Goal: Task Accomplishment & Management: Use online tool/utility

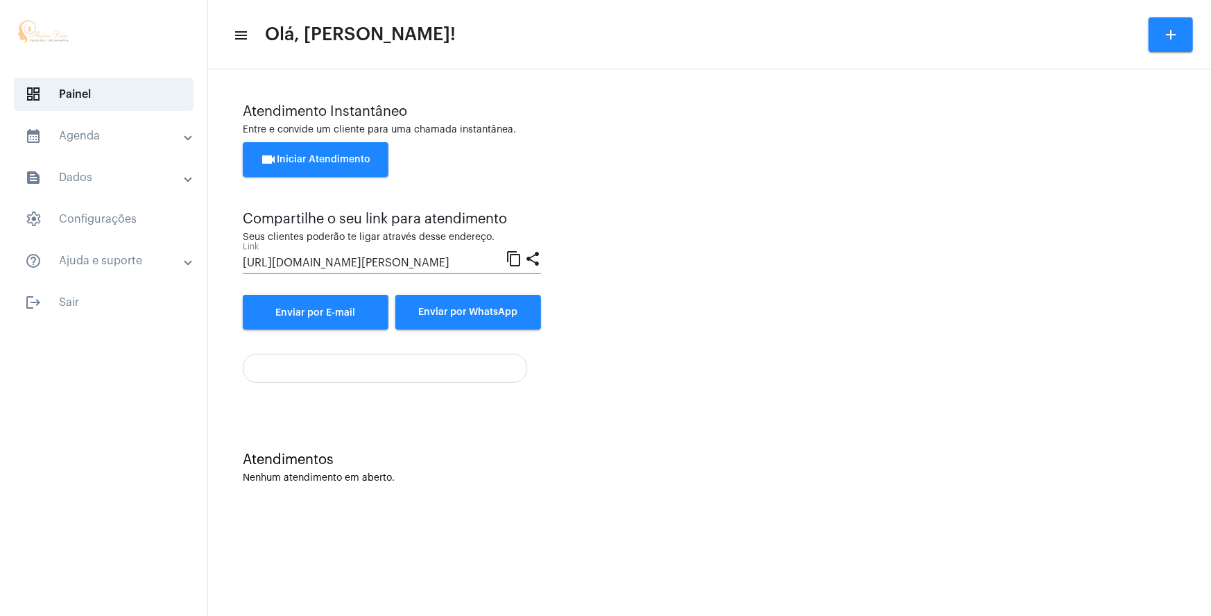
click at [312, 157] on span "videocam Iniciar Atendimento" at bounding box center [316, 160] width 110 height 10
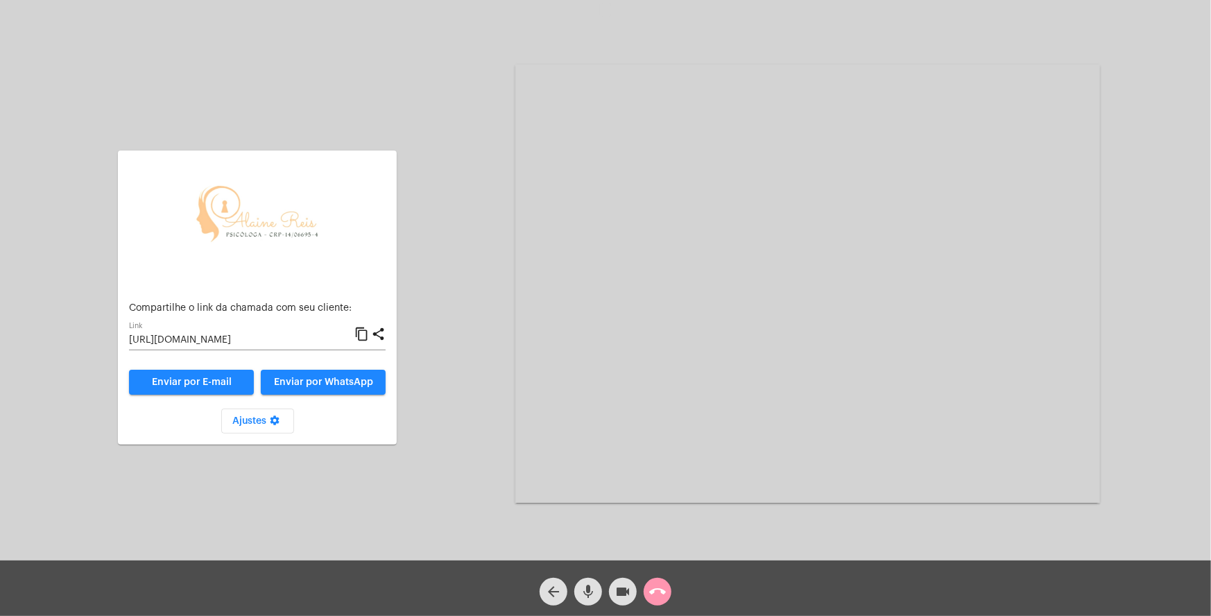
click at [666, 596] on button "call_end" at bounding box center [657, 592] width 28 height 28
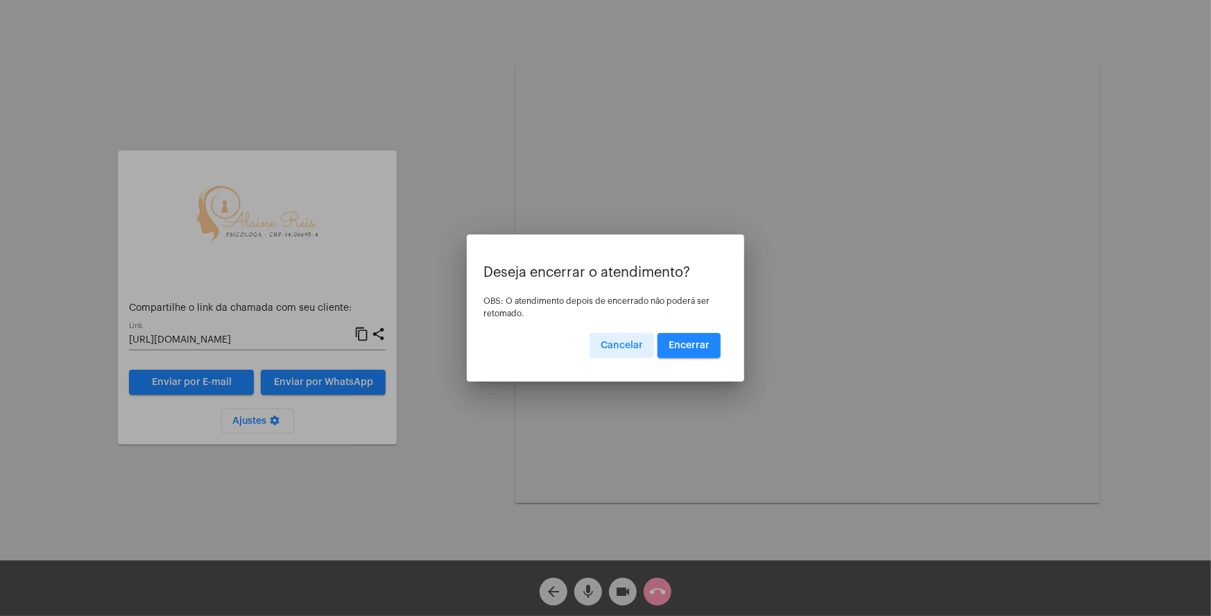
click at [693, 345] on span "Encerrar" at bounding box center [688, 345] width 41 height 10
